Goal: Transaction & Acquisition: Subscribe to service/newsletter

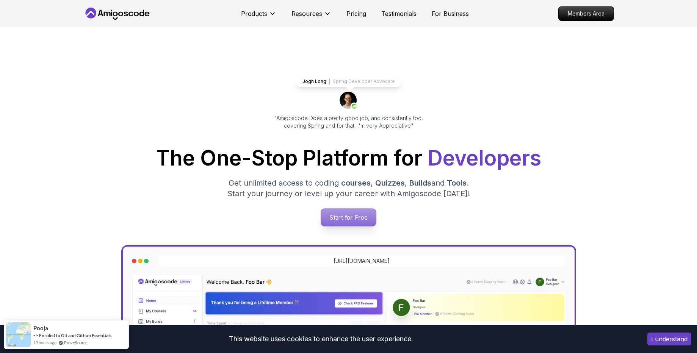
click at [354, 215] on p "Start for Free" at bounding box center [348, 217] width 55 height 17
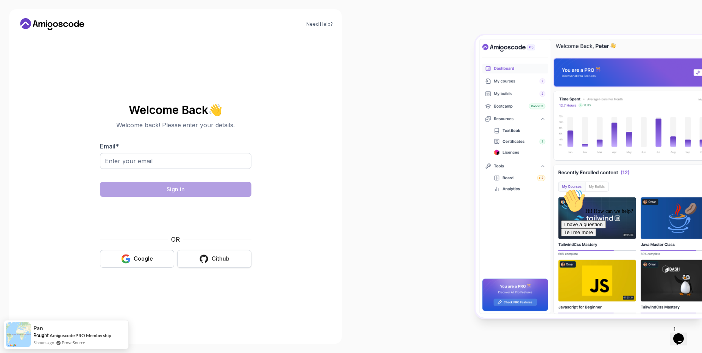
click at [206, 261] on icon "button" at bounding box center [204, 259] width 8 height 8
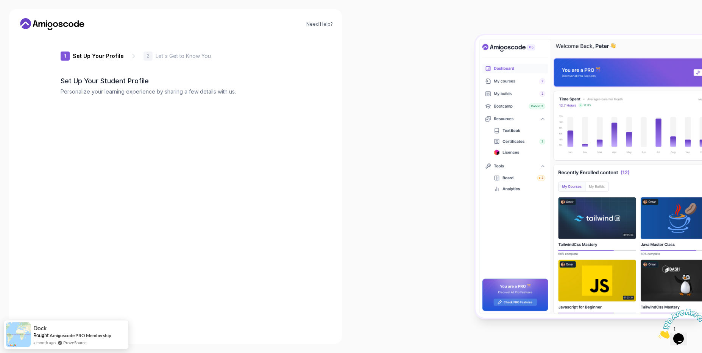
type input "silentbison9670c"
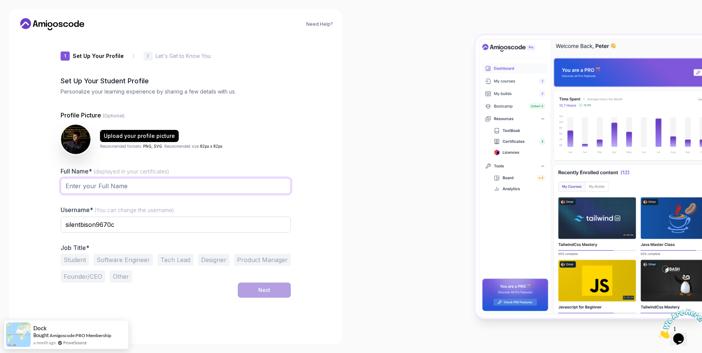
click at [100, 179] on input "Full Name* (displayed in your certificates)" at bounding box center [176, 186] width 230 height 16
click at [95, 189] on input "dondarrion91" at bounding box center [176, 186] width 230 height 16
type input "dondarrion91"
click at [104, 228] on input "silentbison9670c" at bounding box center [176, 225] width 230 height 16
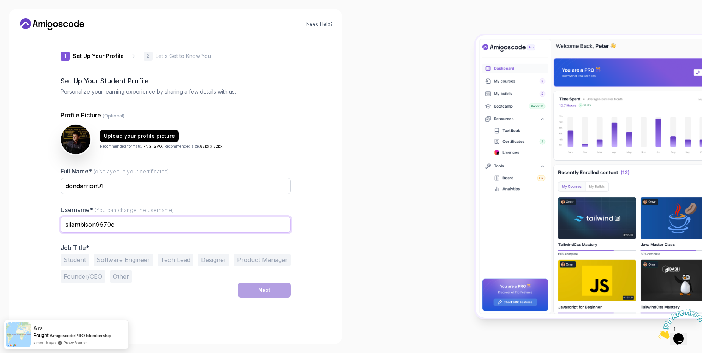
click at [104, 228] on input "silentbison9670c" at bounding box center [176, 225] width 230 height 16
paste input "dondarrion91"
type input "dondarrion91"
click at [102, 188] on input "dondarrion91" at bounding box center [176, 186] width 230 height 16
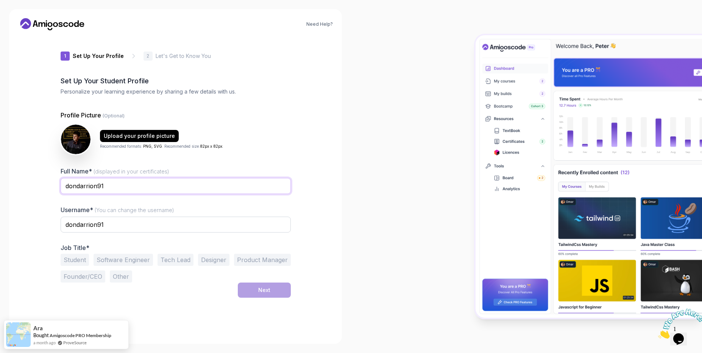
type input "S"
type input "[PERSON_NAME] [PERSON_NAME]"
click at [111, 261] on button "Software Engineer" at bounding box center [123, 260] width 59 height 12
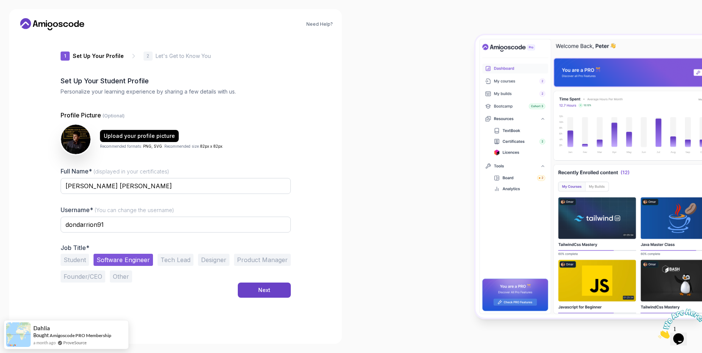
click at [76, 260] on button "Student" at bounding box center [75, 260] width 28 height 12
click at [126, 261] on button "Software Engineer" at bounding box center [123, 260] width 59 height 12
click at [263, 296] on button "Next" at bounding box center [264, 290] width 53 height 15
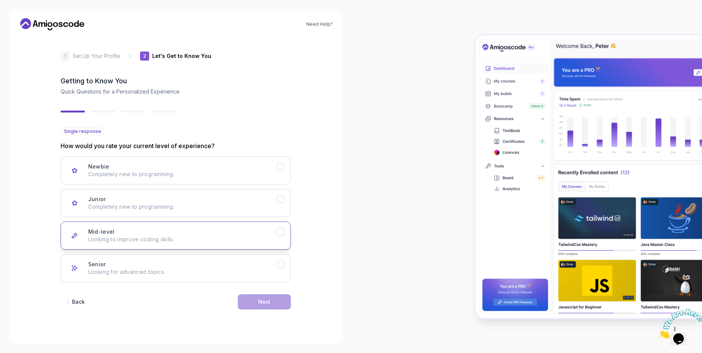
click at [142, 238] on p "Looking to improve coding skills." at bounding box center [182, 240] width 189 height 8
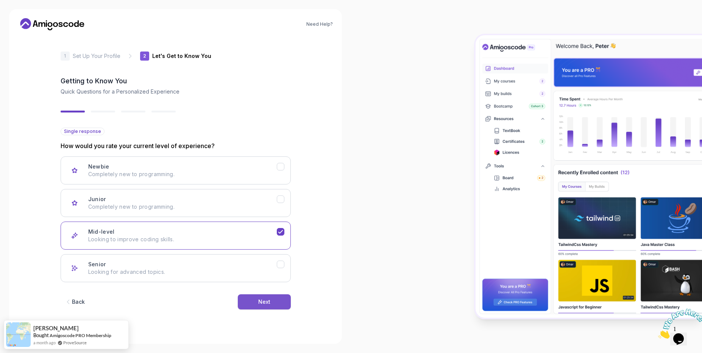
click at [273, 302] on button "Next" at bounding box center [264, 301] width 53 height 15
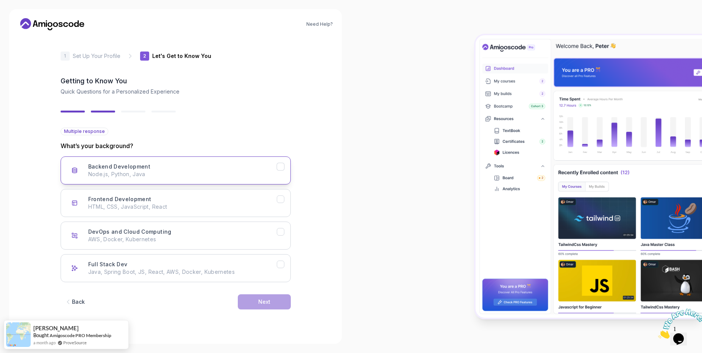
click at [215, 176] on p "Node.js, Python, Java" at bounding box center [182, 174] width 189 height 8
click at [205, 218] on div "Backend Development Node.js, Python, Java Frontend Development HTML, CSS, JavaS…" at bounding box center [176, 219] width 230 height 126
click at [213, 202] on div "Frontend Development HTML, CSS, JavaScript, React" at bounding box center [182, 202] width 189 height 15
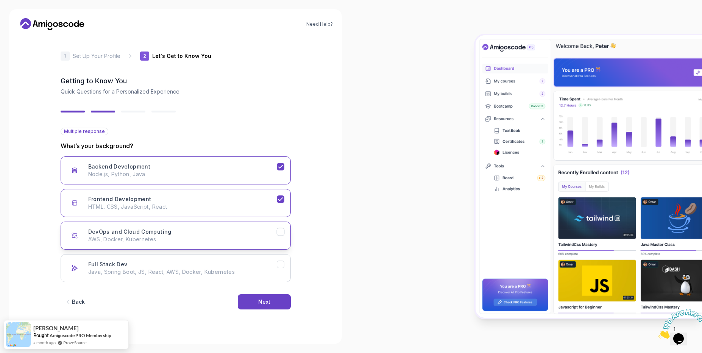
click at [206, 243] on p "AWS, Docker, Kubernetes" at bounding box center [182, 240] width 189 height 8
click at [191, 267] on div "Full Stack Dev Java, Spring Boot, JS, React, AWS, Docker, Kubernetes" at bounding box center [182, 268] width 189 height 15
click at [258, 303] on div "Next" at bounding box center [264, 302] width 12 height 8
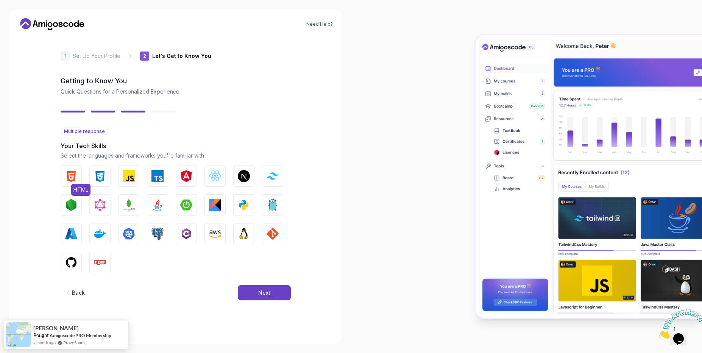
click at [67, 185] on button "HTML" at bounding box center [71, 176] width 21 height 21
click at [98, 184] on button "CSS" at bounding box center [99, 176] width 21 height 21
click at [123, 183] on button "JavaScript" at bounding box center [128, 176] width 21 height 21
click at [160, 181] on img "button" at bounding box center [158, 176] width 12 height 12
click at [216, 183] on button "React.js" at bounding box center [215, 176] width 21 height 21
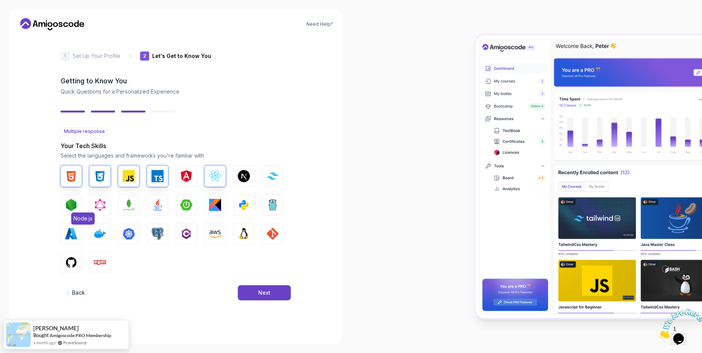
click at [74, 208] on img "button" at bounding box center [71, 205] width 12 height 12
click at [159, 205] on img "button" at bounding box center [158, 205] width 12 height 12
click at [183, 205] on img "button" at bounding box center [186, 205] width 12 height 12
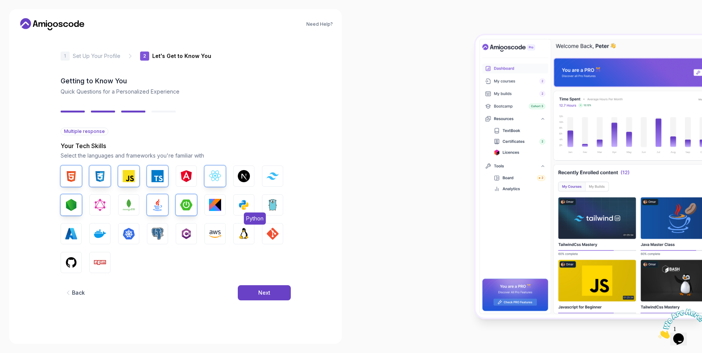
click at [244, 204] on img "button" at bounding box center [244, 205] width 12 height 12
click at [274, 204] on img "button" at bounding box center [273, 205] width 12 height 12
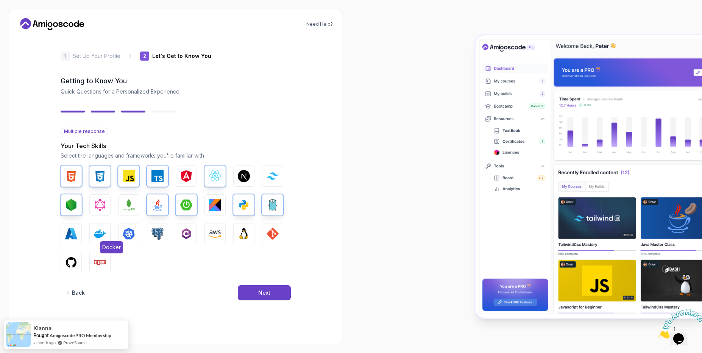
click at [102, 231] on img "button" at bounding box center [100, 234] width 12 height 12
click at [130, 231] on img "button" at bounding box center [129, 234] width 12 height 12
click at [246, 231] on img "button" at bounding box center [244, 234] width 12 height 12
click at [222, 237] on button "AWS" at bounding box center [215, 233] width 21 height 21
click at [269, 241] on button "GIT" at bounding box center [272, 233] width 21 height 21
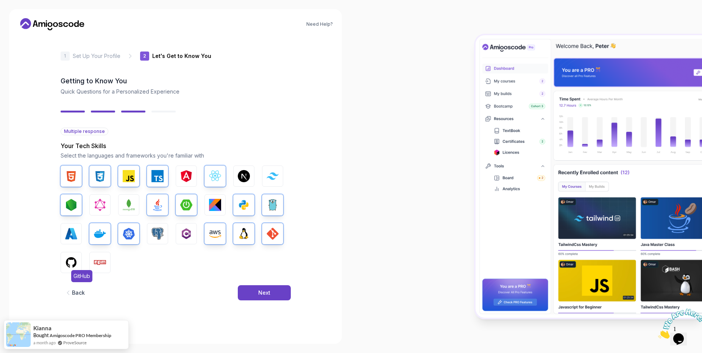
click at [75, 263] on img "button" at bounding box center [71, 262] width 12 height 12
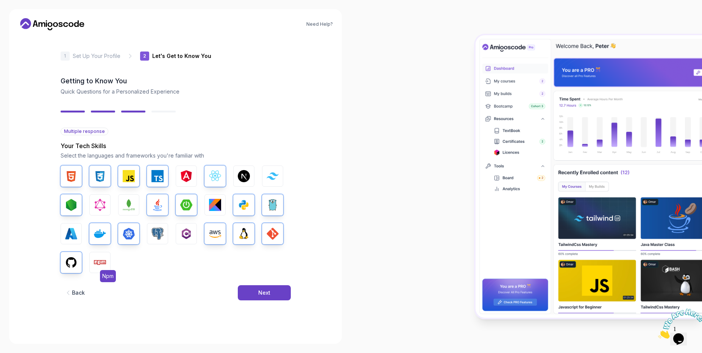
click at [99, 261] on img "button" at bounding box center [100, 262] width 12 height 12
click at [273, 294] on button "Next" at bounding box center [264, 292] width 53 height 15
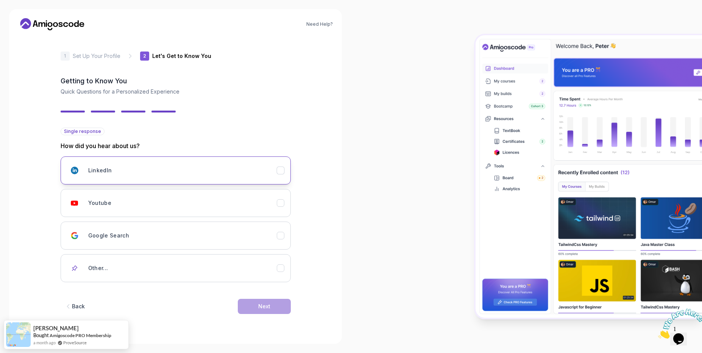
click at [159, 177] on div "LinkedIn" at bounding box center [182, 170] width 189 height 15
click at [269, 311] on button "Next" at bounding box center [264, 306] width 53 height 15
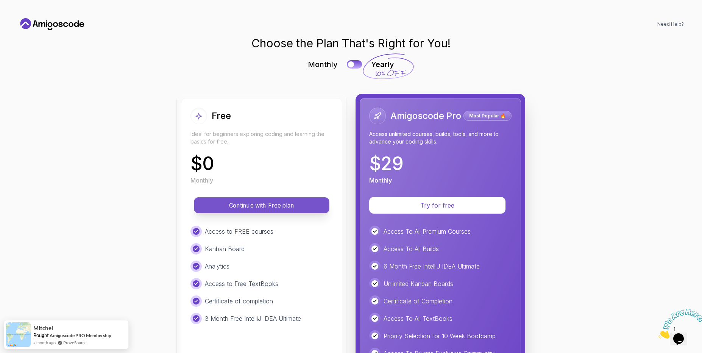
click at [264, 208] on p "Continue with Free plan" at bounding box center [262, 205] width 118 height 9
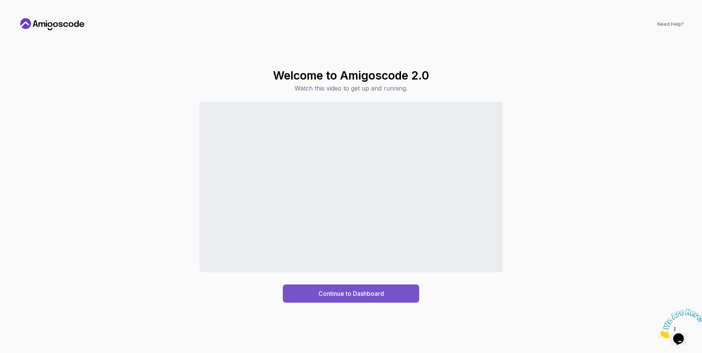
click at [360, 292] on div "Continue to Dashboard" at bounding box center [352, 293] width 66 height 9
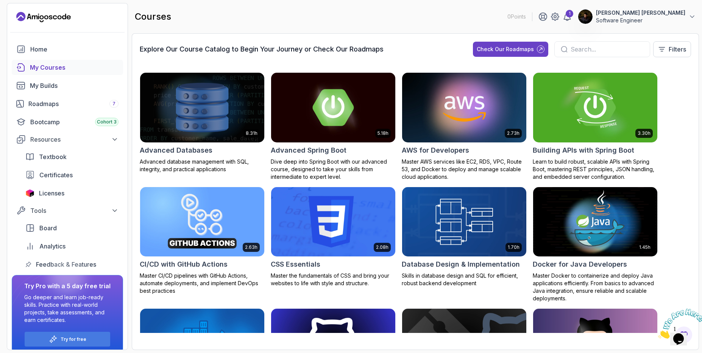
click at [190, 122] on img at bounding box center [202, 107] width 130 height 73
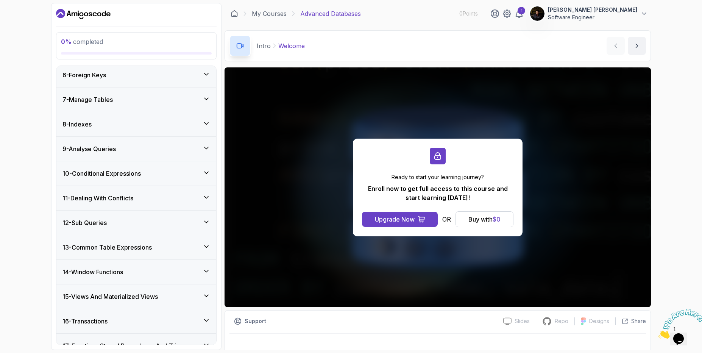
scroll to position [176, 0]
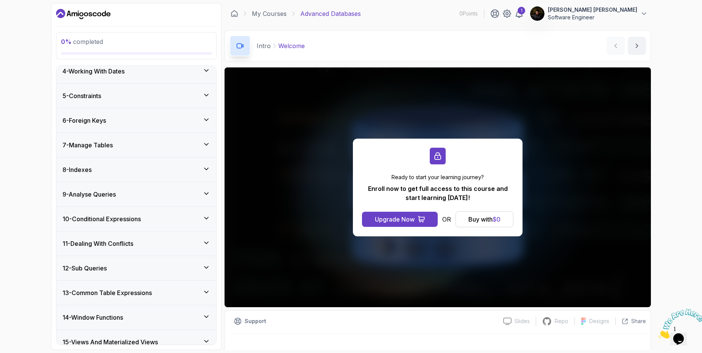
click at [105, 170] on div "8 - Indexes" at bounding box center [137, 169] width 148 height 9
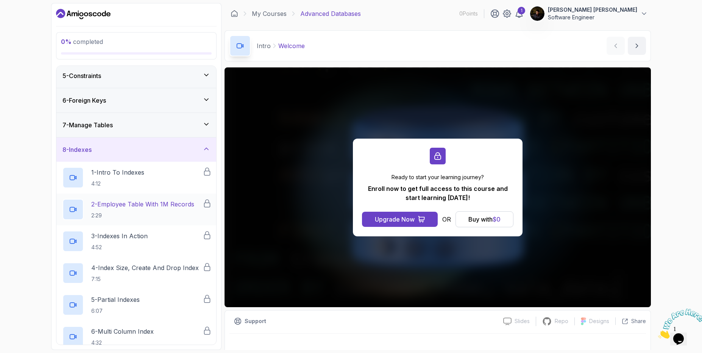
scroll to position [81, 0]
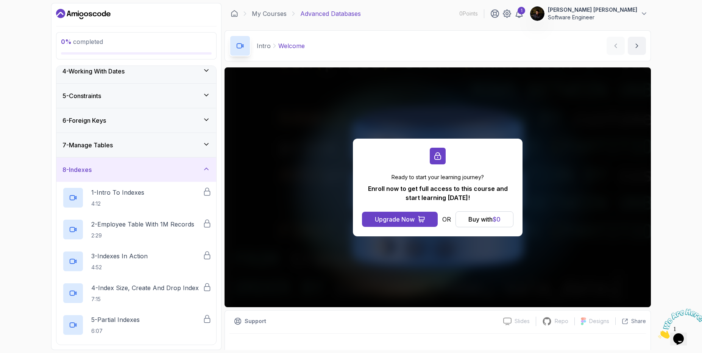
click at [108, 167] on div "8 - Indexes" at bounding box center [137, 169] width 148 height 9
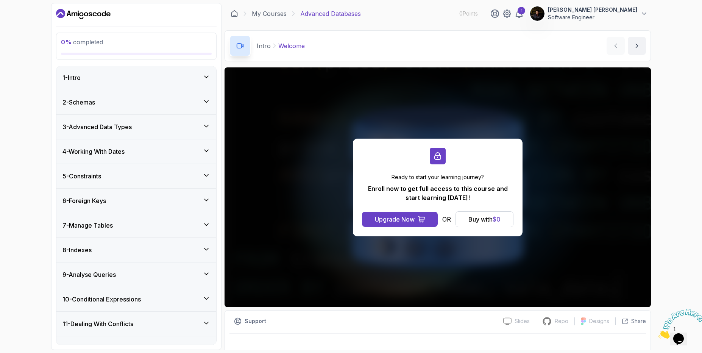
scroll to position [0, 0]
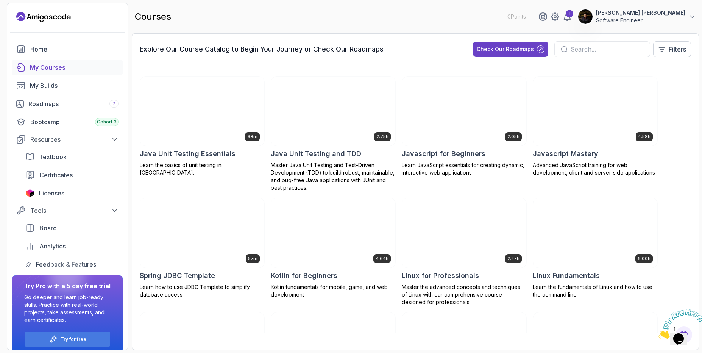
scroll to position [773, 0]
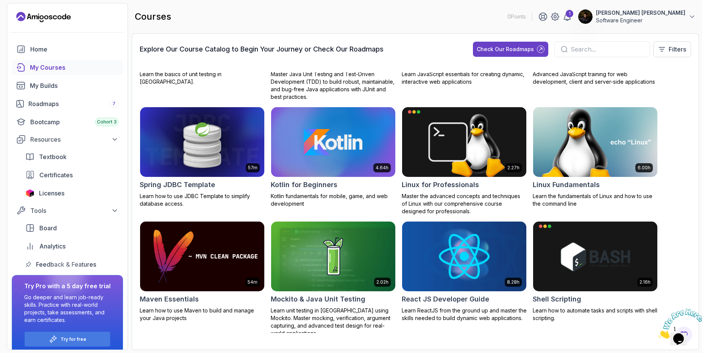
click at [573, 146] on img at bounding box center [595, 142] width 130 height 73
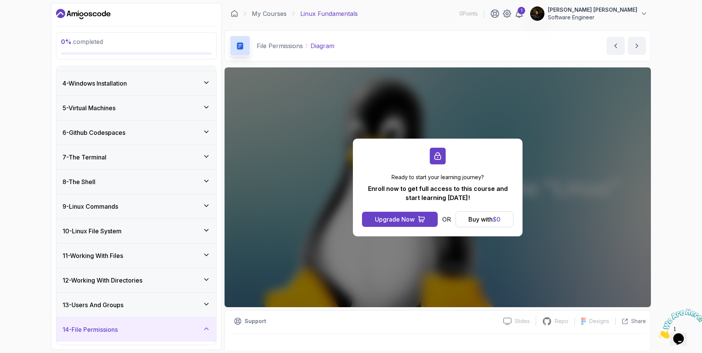
scroll to position [91, 0]
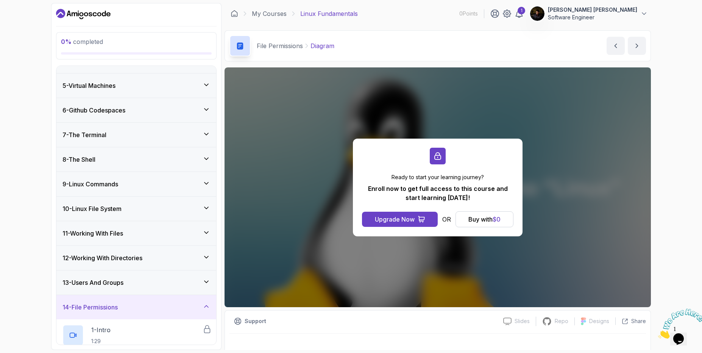
click at [135, 210] on div "10 - Linux File System" at bounding box center [137, 208] width 148 height 9
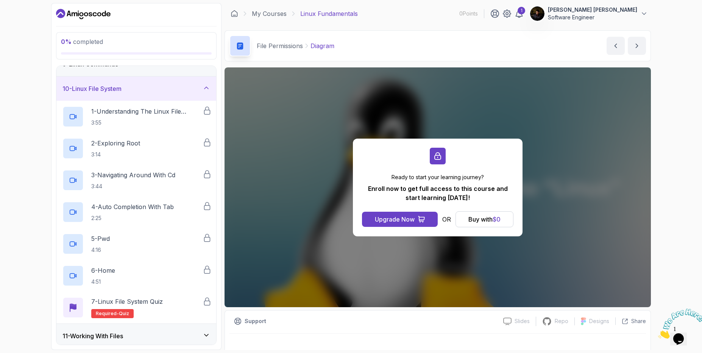
scroll to position [177, 0]
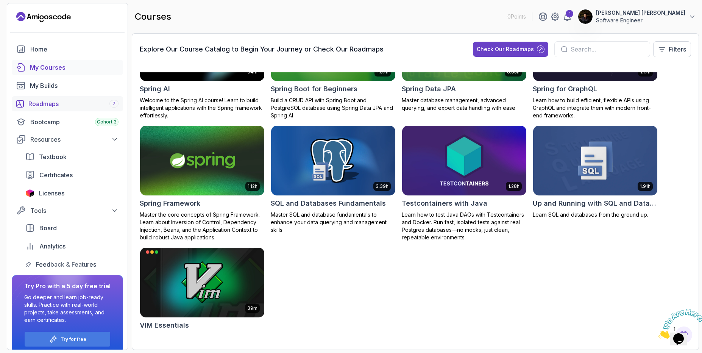
click at [46, 99] on link "Roadmaps 7" at bounding box center [67, 103] width 111 height 15
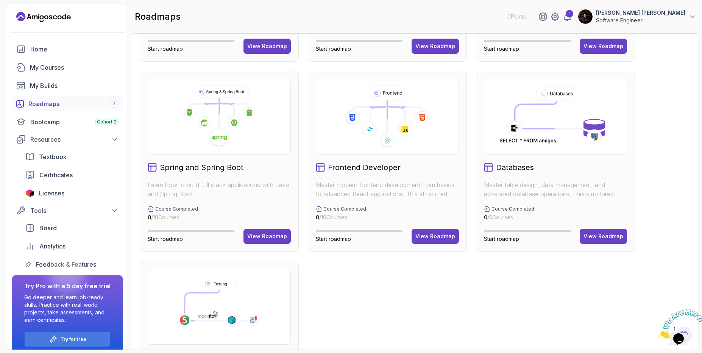
scroll to position [182, 0]
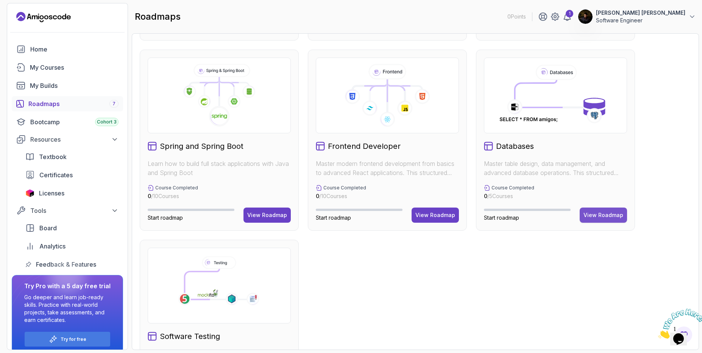
click at [609, 211] on button "View Roadmap" at bounding box center [603, 215] width 47 height 15
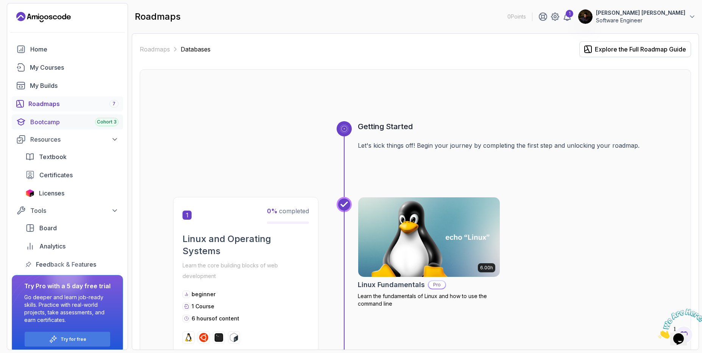
click at [50, 127] on link "Bootcamp Cohort 3" at bounding box center [67, 121] width 111 height 15
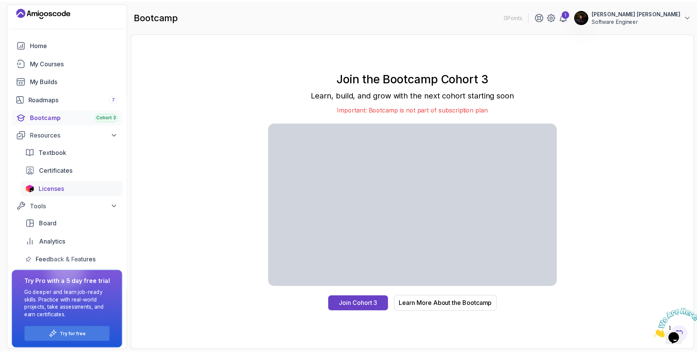
scroll to position [8, 0]
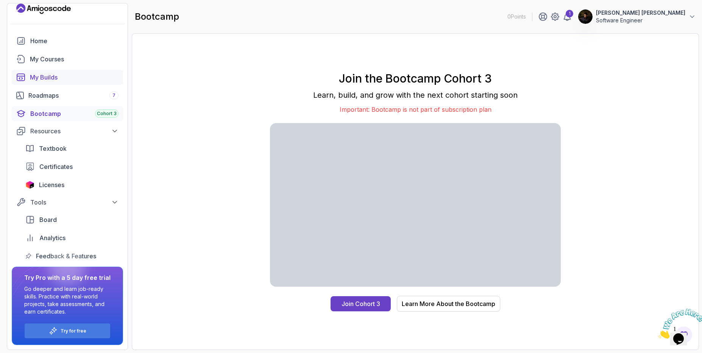
click at [51, 76] on div "My Builds" at bounding box center [74, 77] width 89 height 9
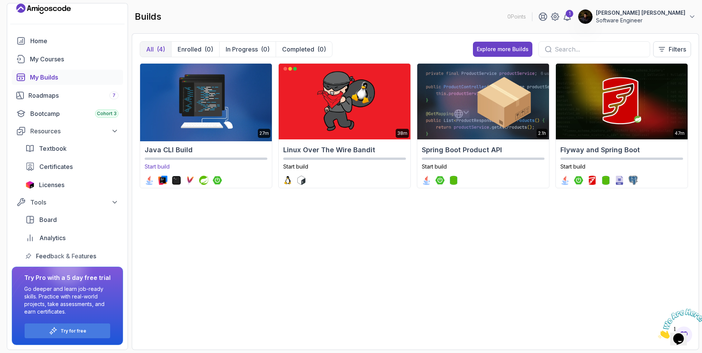
click at [205, 107] on img at bounding box center [206, 102] width 138 height 80
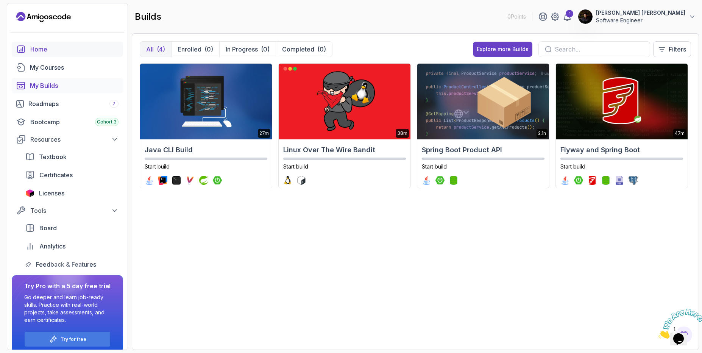
click at [39, 44] on link "Home" at bounding box center [67, 49] width 111 height 15
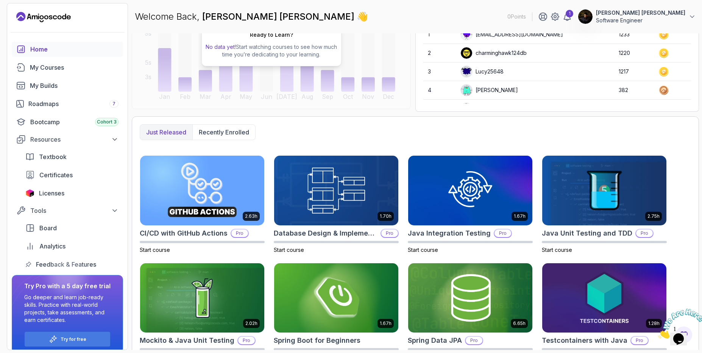
scroll to position [133, 0]
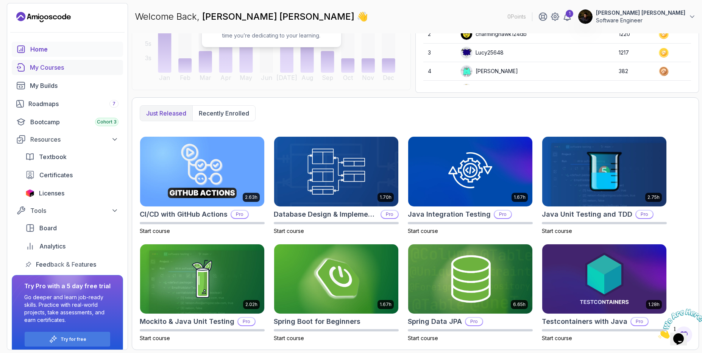
click at [50, 69] on div "My Courses" at bounding box center [74, 67] width 89 height 9
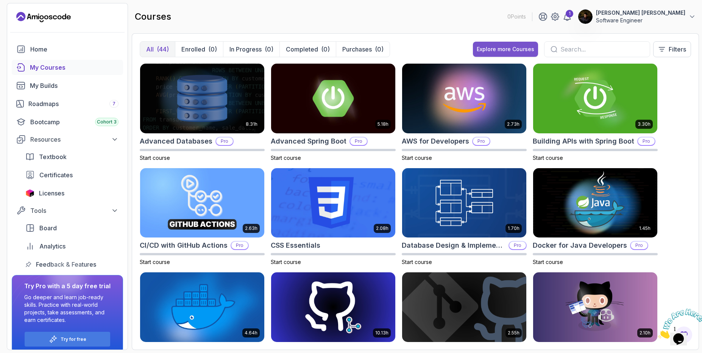
click at [482, 53] on div "Explore more Courses" at bounding box center [506, 49] width 58 height 8
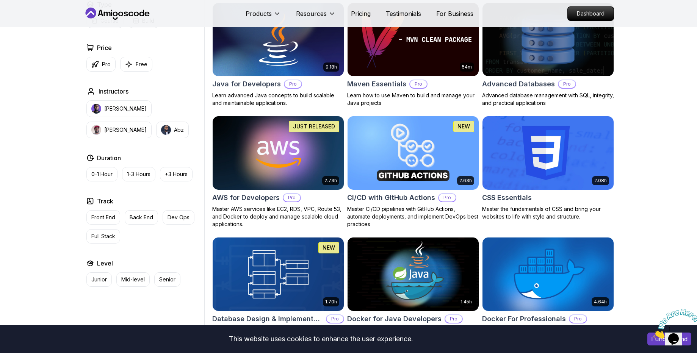
scroll to position [591, 0]
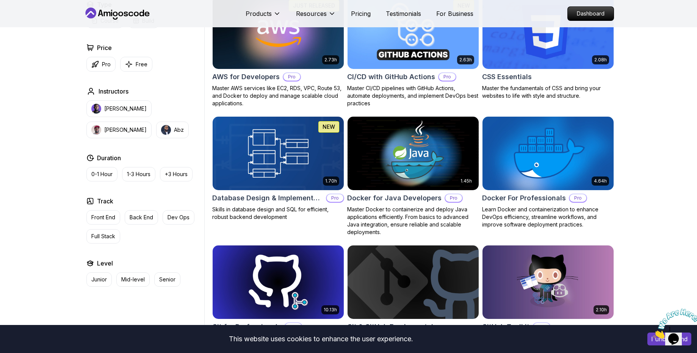
click at [532, 171] on img at bounding box center [548, 153] width 138 height 77
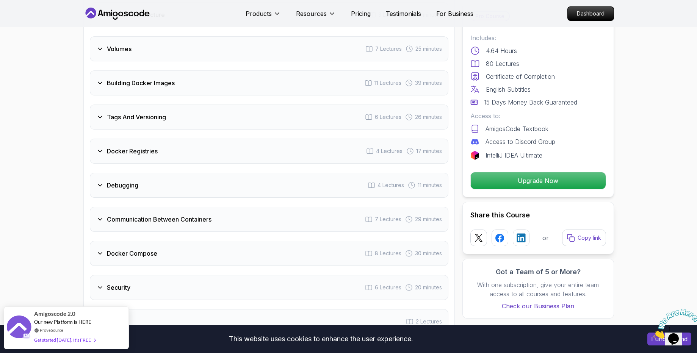
scroll to position [1409, 0]
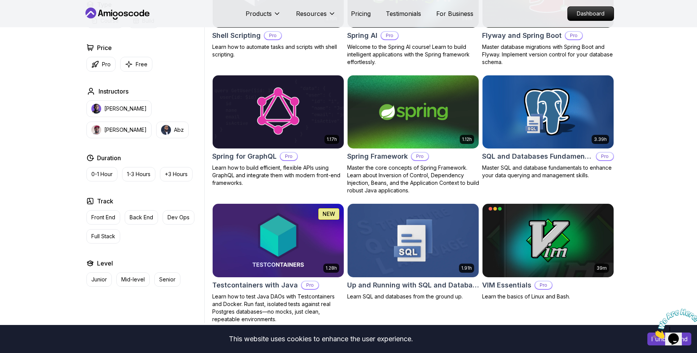
scroll to position [1819, 0]
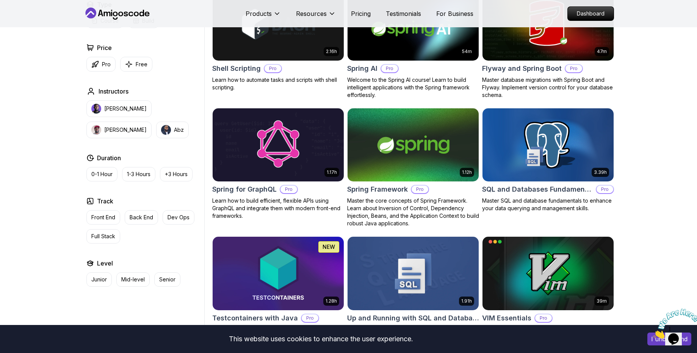
click at [399, 129] on img at bounding box center [413, 144] width 138 height 77
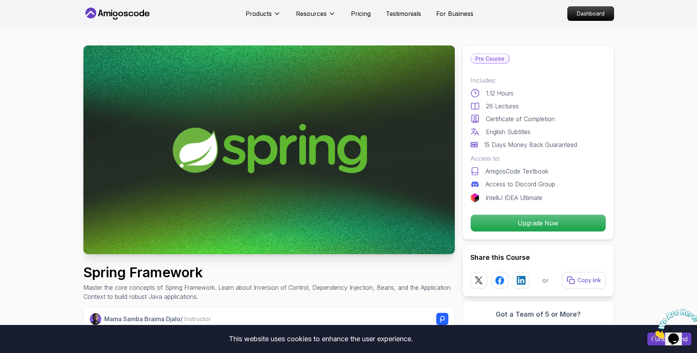
click at [109, 16] on icon at bounding box center [117, 14] width 68 height 12
